Goal: Task Accomplishment & Management: Use online tool/utility

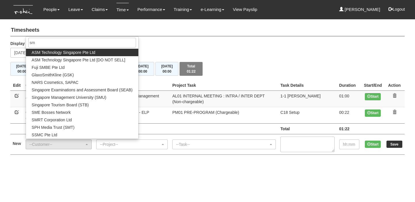
type input "smu"
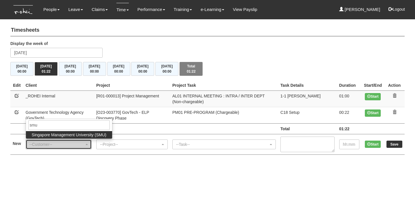
select select "681"
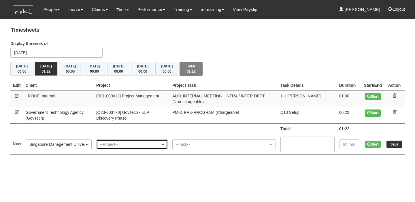
click at [135, 142] on div "--Project--" at bounding box center [130, 145] width 61 height 6
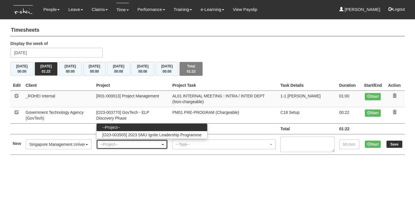
click at [135, 142] on div "--Project--" at bounding box center [130, 145] width 61 height 6
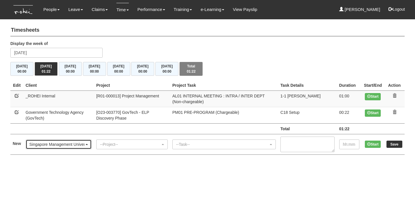
click at [84, 145] on div "Singapore Management University (SMU)" at bounding box center [56, 145] width 55 height 6
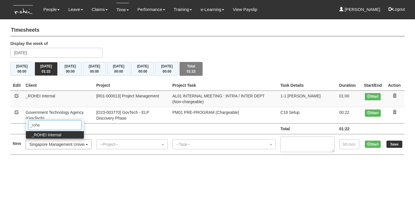
type input "_rohei"
select select "397"
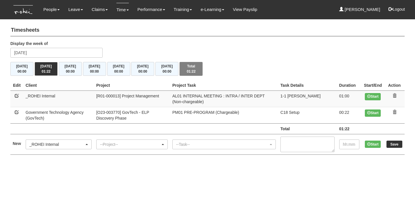
click at [136, 146] on div "--Project--" at bounding box center [130, 145] width 61 height 6
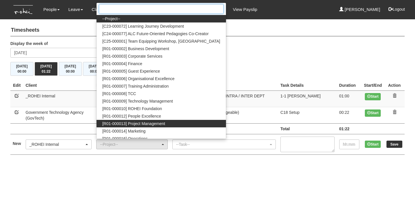
scroll to position [3, 0]
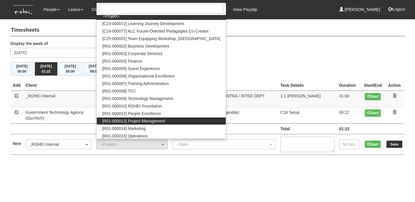
click at [151, 119] on span "[R01-000013] Project Management" at bounding box center [133, 121] width 63 height 6
select select "1495"
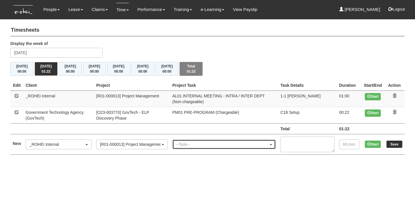
click at [191, 144] on div "--Task--" at bounding box center [222, 145] width 93 height 6
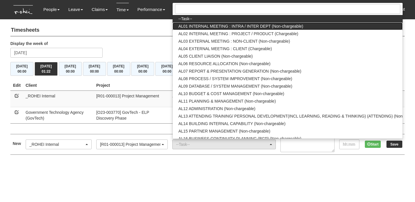
click at [218, 26] on span "AL01 INTERNAL MEETING : INTRA / INTER DEPT (Non-chargeable)" at bounding box center [240, 26] width 125 height 6
select select "40"
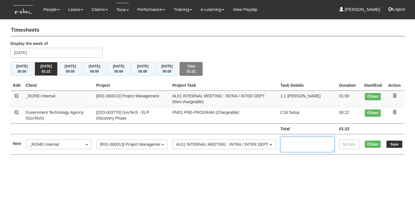
click at [308, 137] on textarea at bounding box center [308, 145] width 54 height 16
type textarea "1-1 [PERSON_NAME]"
type input "00:30"
click at [391, 143] on input "Save" at bounding box center [395, 144] width 16 height 7
